Goal: Find specific page/section: Find specific page/section

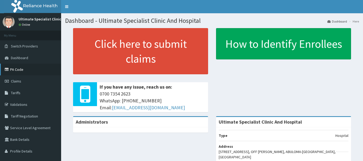
click at [16, 69] on link "PA Code" at bounding box center [30, 70] width 61 height 12
click at [17, 72] on link "PA Code" at bounding box center [30, 70] width 61 height 12
click at [20, 70] on link "PA Code" at bounding box center [30, 70] width 61 height 12
